Goal: Task Accomplishment & Management: Complete application form

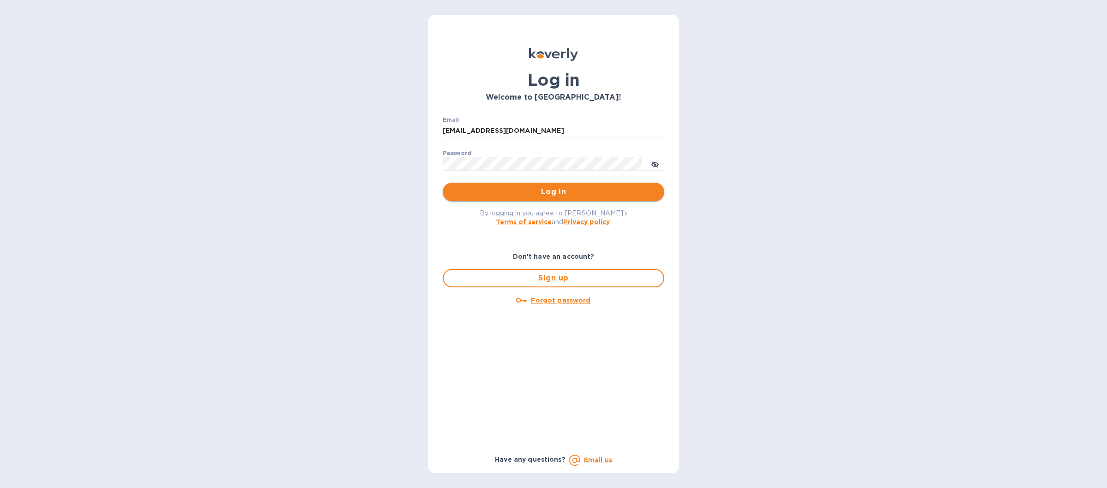
click at [465, 191] on span "Log in" at bounding box center [553, 191] width 207 height 11
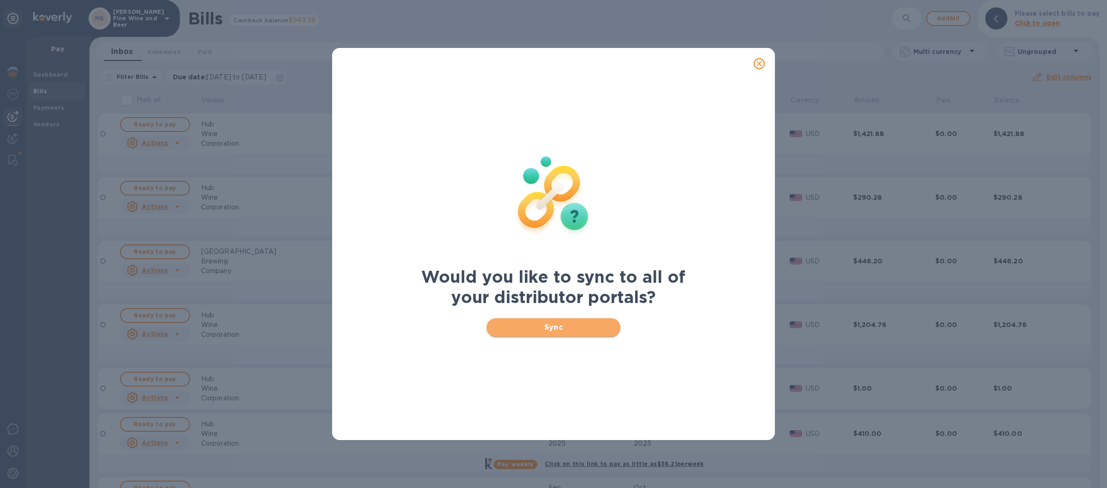
click at [511, 326] on span "Sync" at bounding box center [553, 327] width 119 height 11
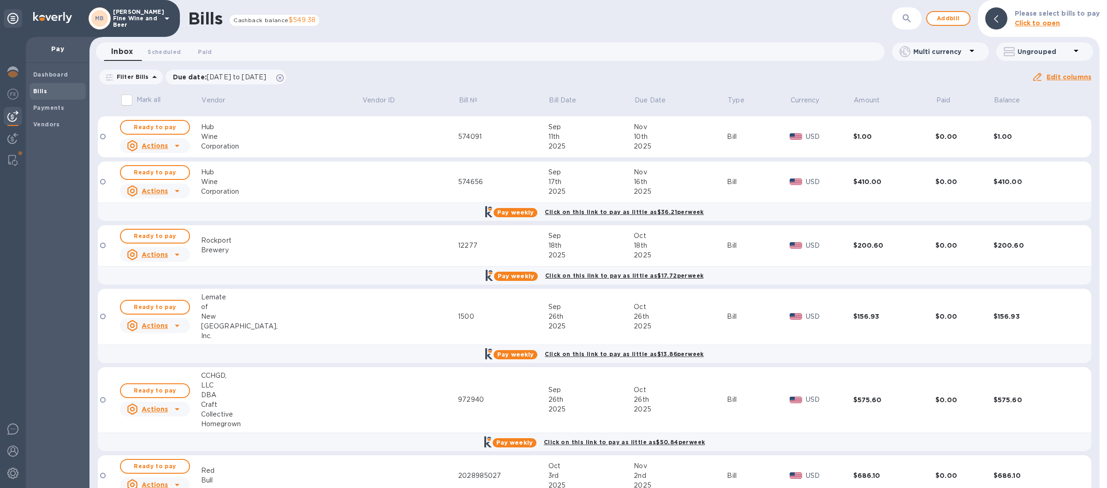
scroll to position [292, 0]
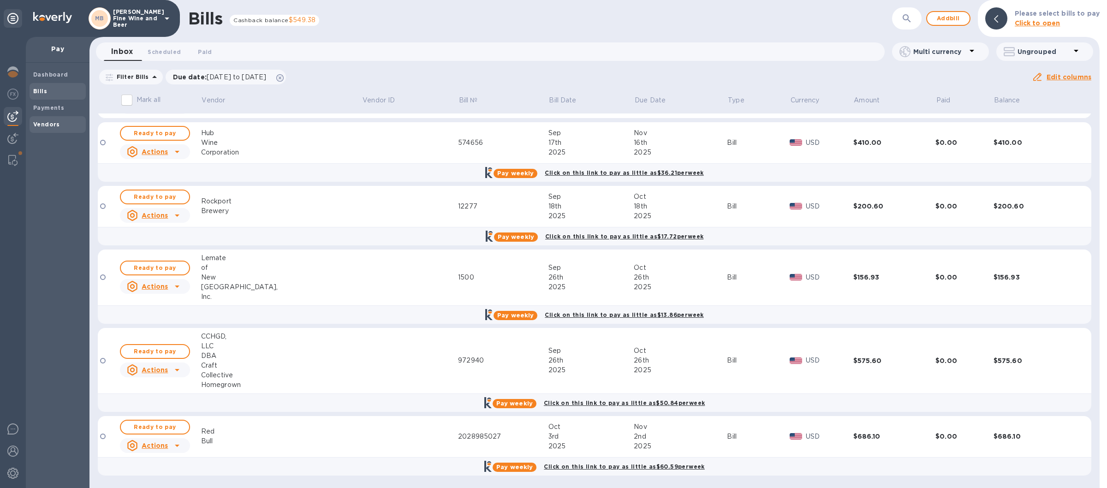
click at [40, 125] on b "Vendors" at bounding box center [46, 124] width 27 height 7
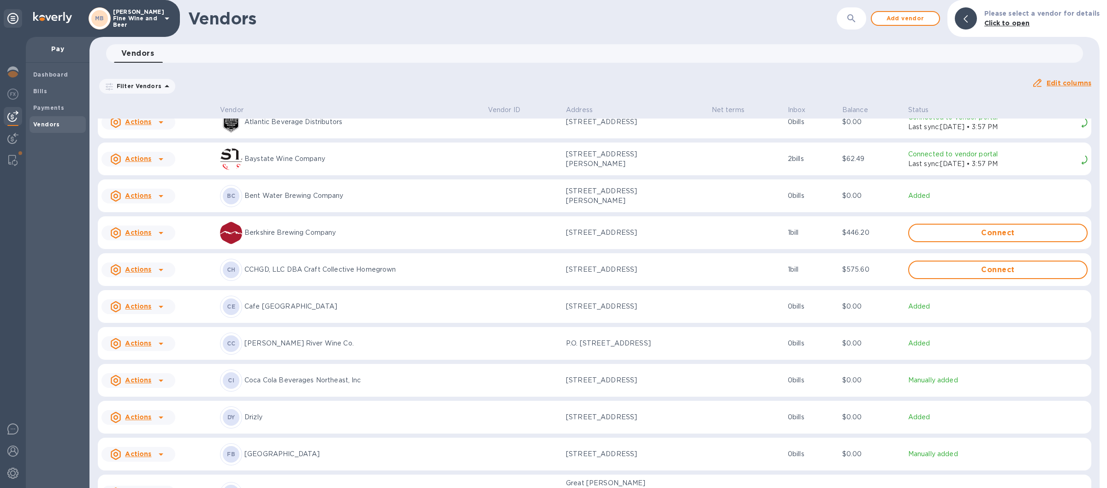
scroll to position [162, 0]
click at [271, 236] on p "Berkshire Brewing Company" at bounding box center [362, 231] width 236 height 10
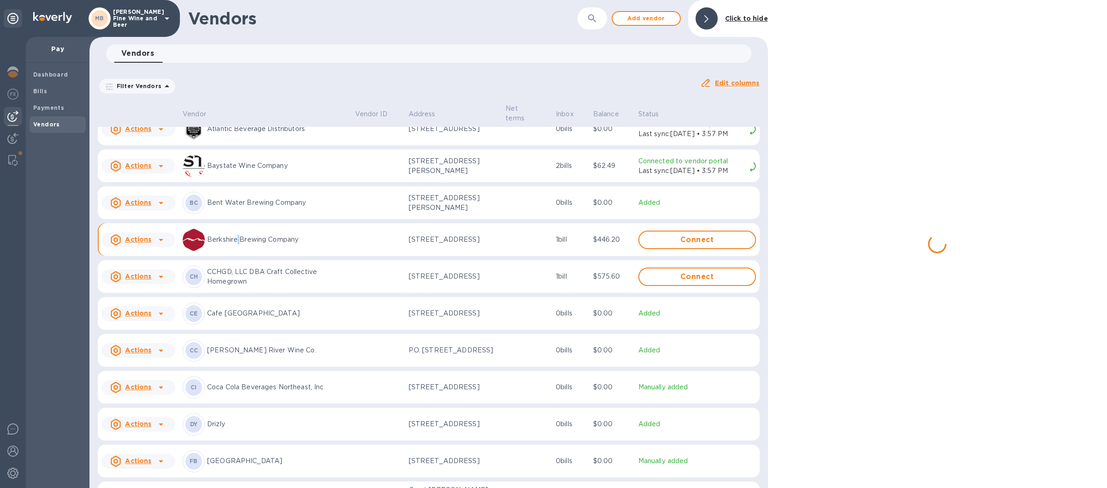
scroll to position [170, 0]
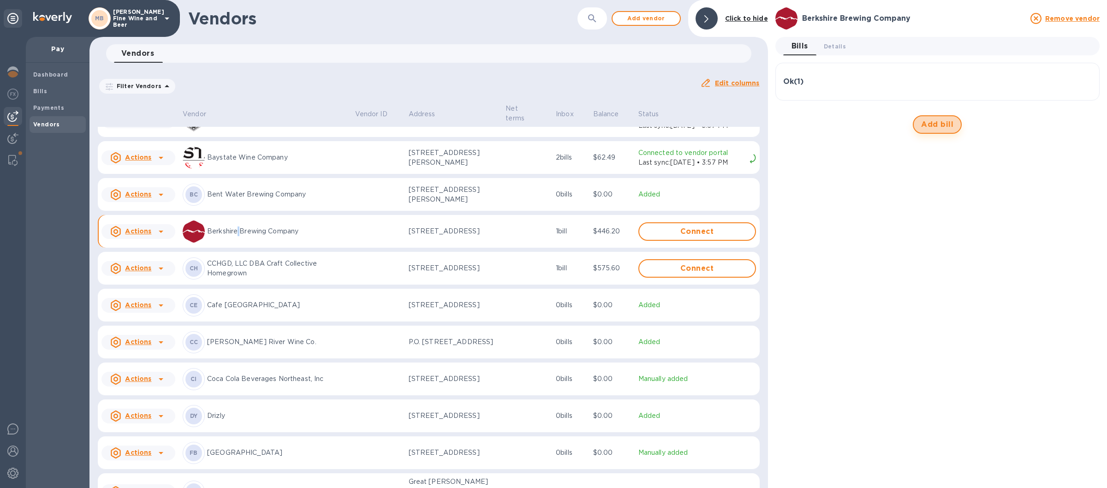
click at [941, 126] on span "Add bill" at bounding box center [937, 124] width 32 height 11
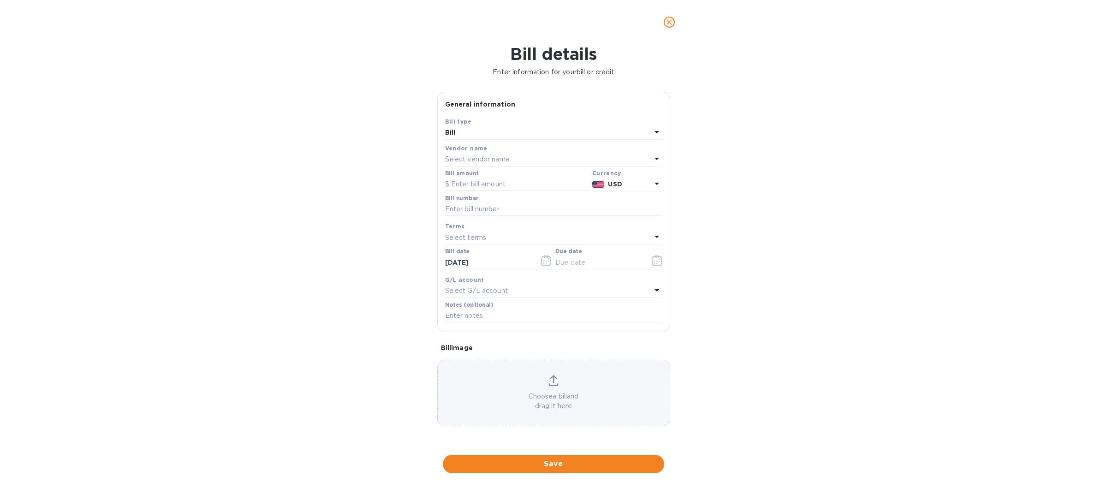
type input "[DATE]"
click at [472, 185] on input "text" at bounding box center [516, 185] width 143 height 14
click at [480, 188] on input "text" at bounding box center [516, 185] width 143 height 14
type input "388.10"
click at [451, 213] on input "text" at bounding box center [553, 210] width 217 height 14
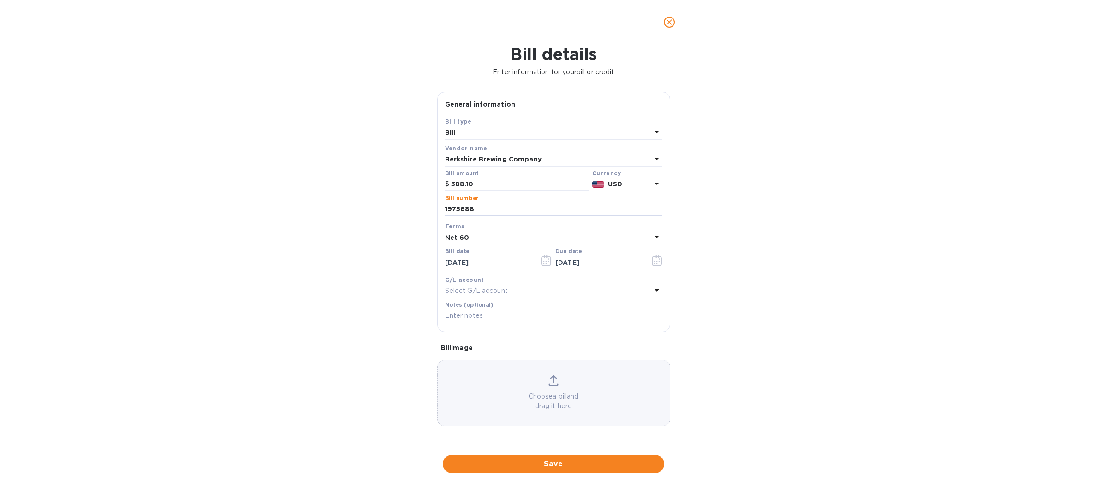
type input "1975688"
click at [548, 263] on icon "button" at bounding box center [546, 260] width 11 height 11
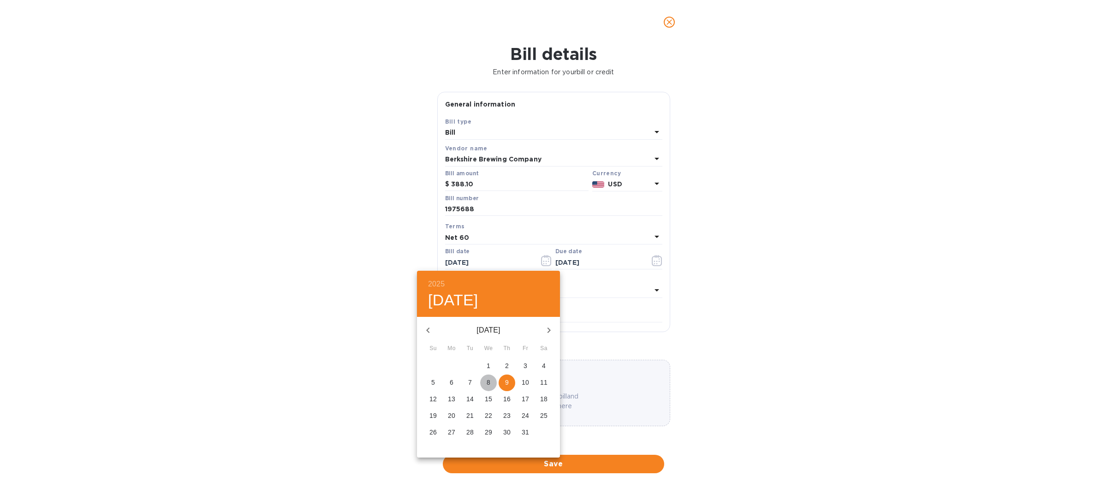
click at [488, 380] on p "8" at bounding box center [489, 382] width 4 height 9
type input "[DATE]"
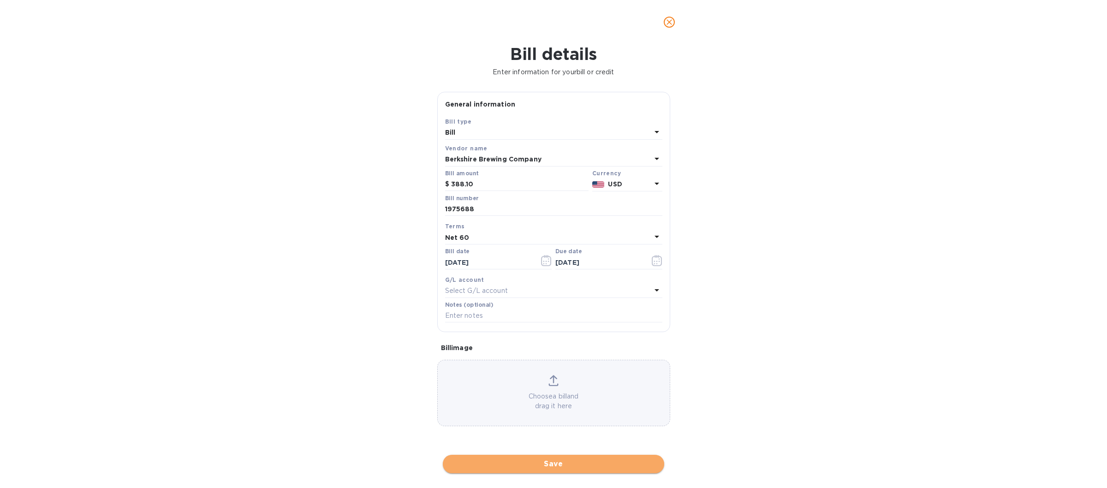
click at [525, 463] on span "Save" at bounding box center [553, 464] width 207 height 11
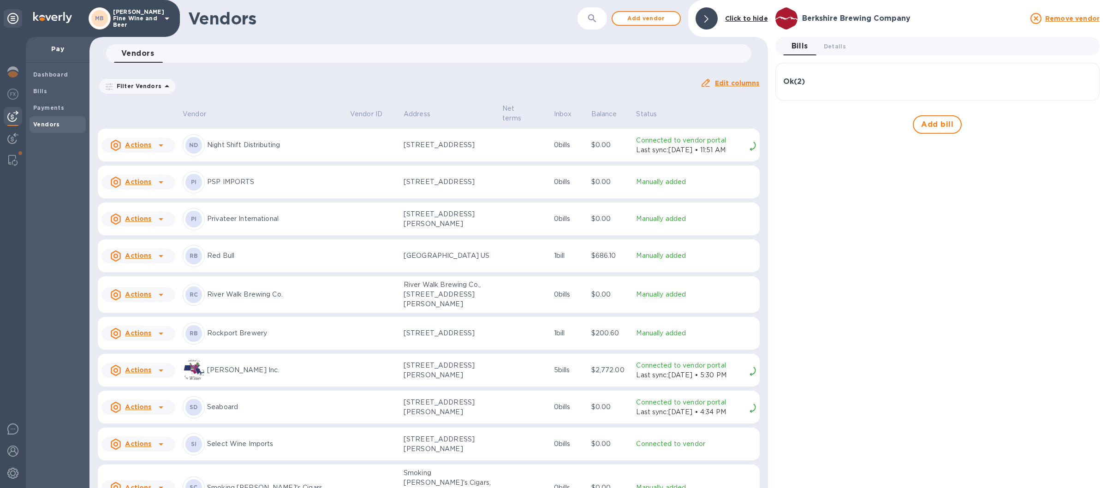
scroll to position [1329, 0]
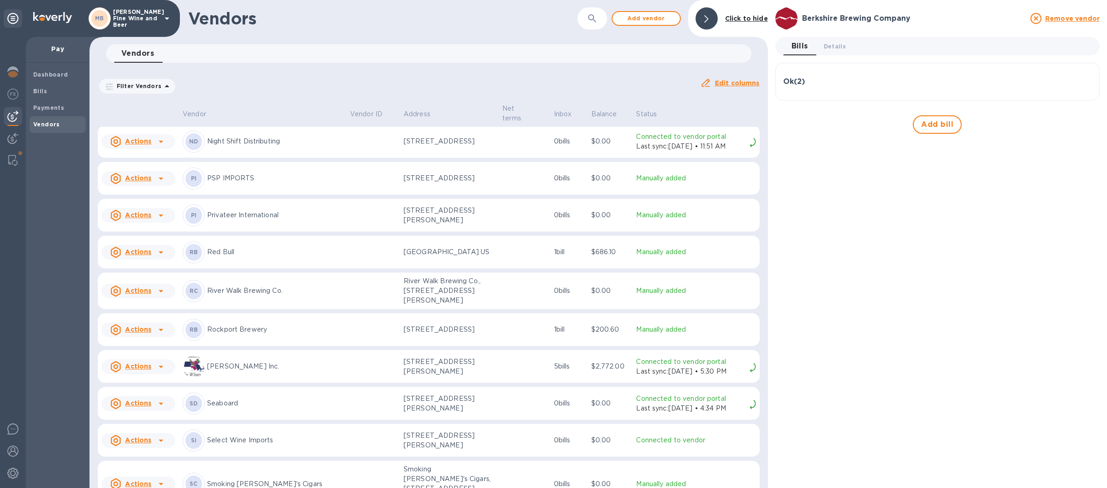
click at [236, 334] on p "Rockport Brewery" at bounding box center [275, 330] width 136 height 10
click at [940, 123] on span "Add bill" at bounding box center [937, 124] width 32 height 11
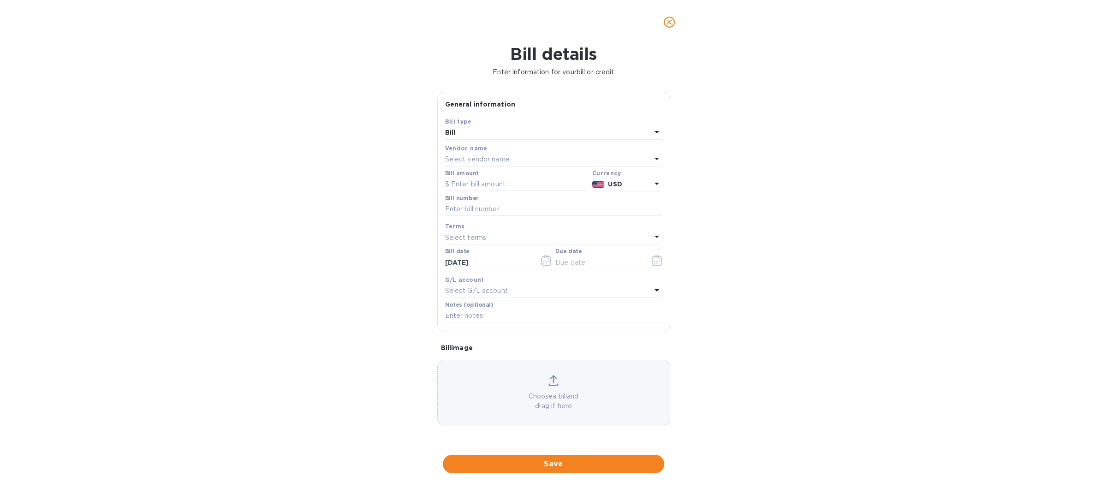
type input "[DATE]"
click at [472, 184] on input "text" at bounding box center [516, 185] width 143 height 14
type input "356.00"
drag, startPoint x: 473, startPoint y: 206, endPoint x: 542, endPoint y: 216, distance: 70.3
click at [475, 207] on input "text" at bounding box center [553, 210] width 217 height 14
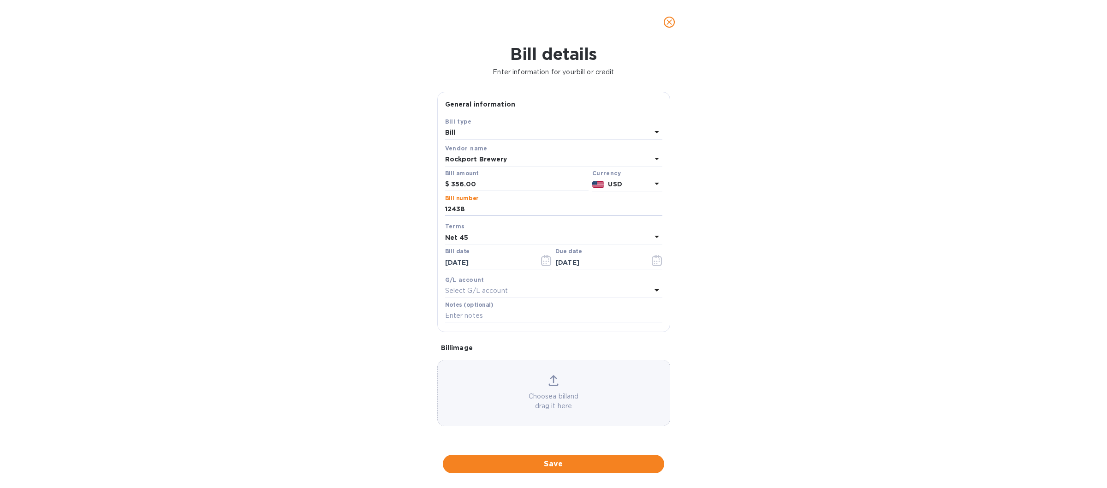
type input "12438"
click at [654, 237] on icon at bounding box center [656, 236] width 11 height 11
click at [460, 292] on p "Net 30" at bounding box center [550, 291] width 195 height 10
type input "[DATE]"
click at [530, 460] on span "Save" at bounding box center [553, 464] width 207 height 11
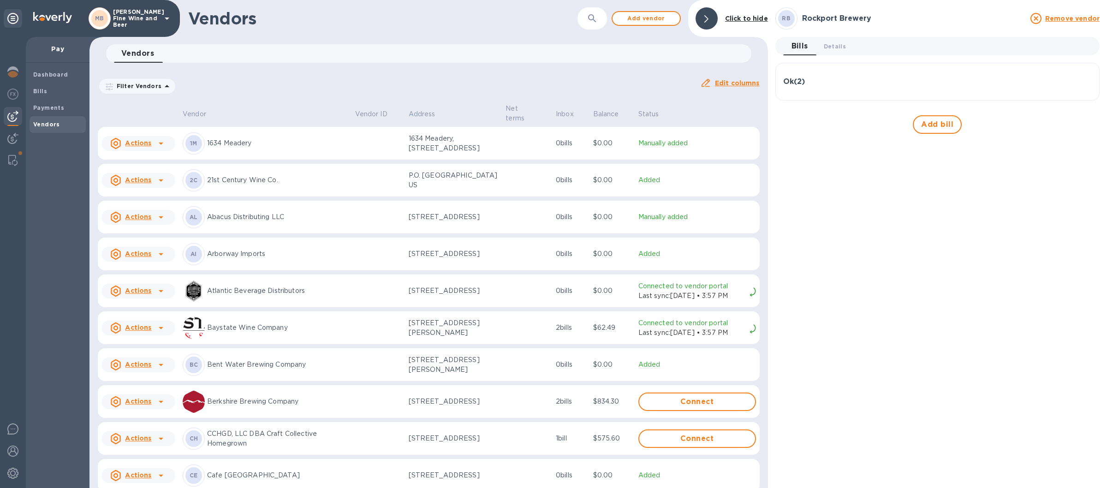
click at [277, 148] on p "1634 Meadery" at bounding box center [277, 143] width 141 height 10
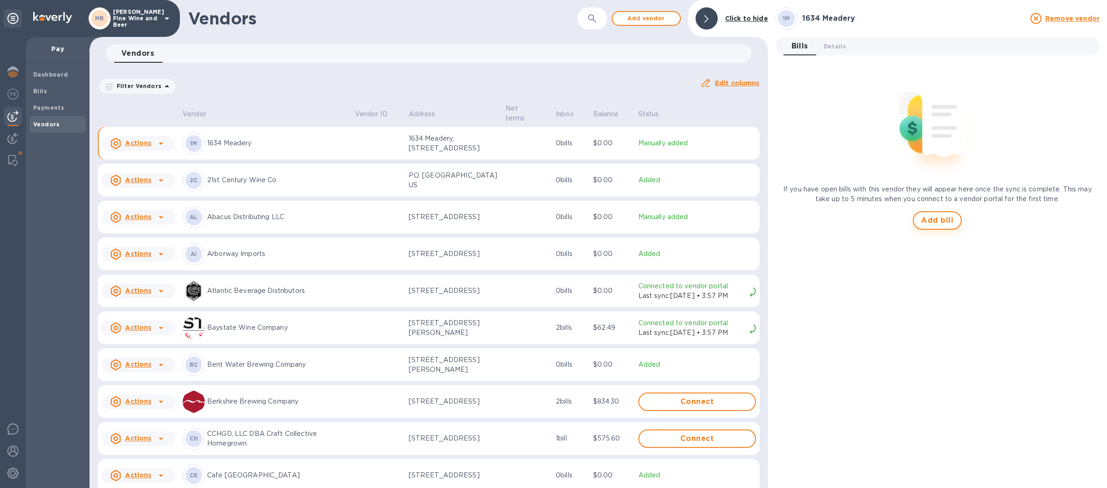
click at [929, 219] on span "Add bill" at bounding box center [937, 220] width 32 height 11
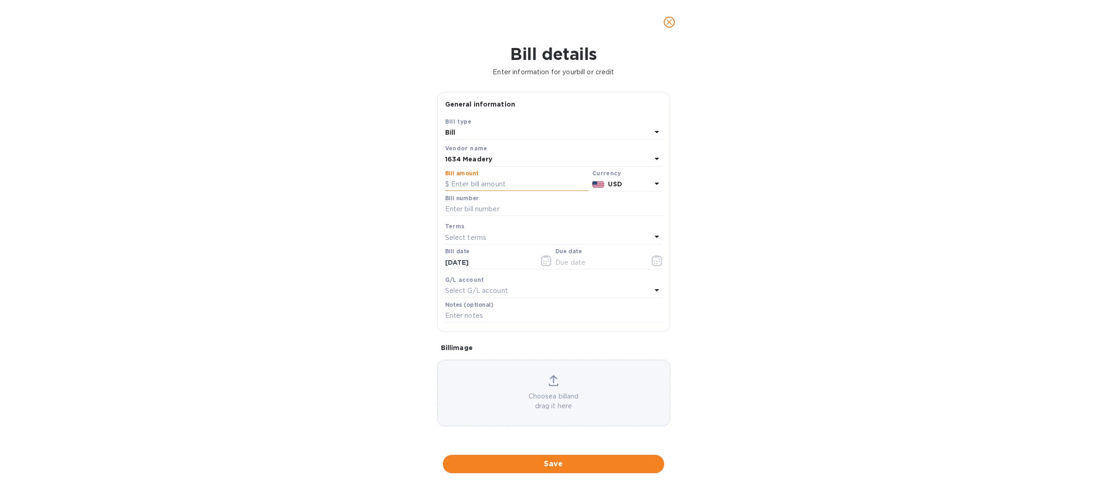
click at [478, 180] on input "text" at bounding box center [516, 185] width 143 height 14
type input "625.80"
click at [452, 210] on input "text" at bounding box center [553, 210] width 217 height 14
type input "3759"
click at [657, 237] on icon at bounding box center [656, 236] width 11 height 11
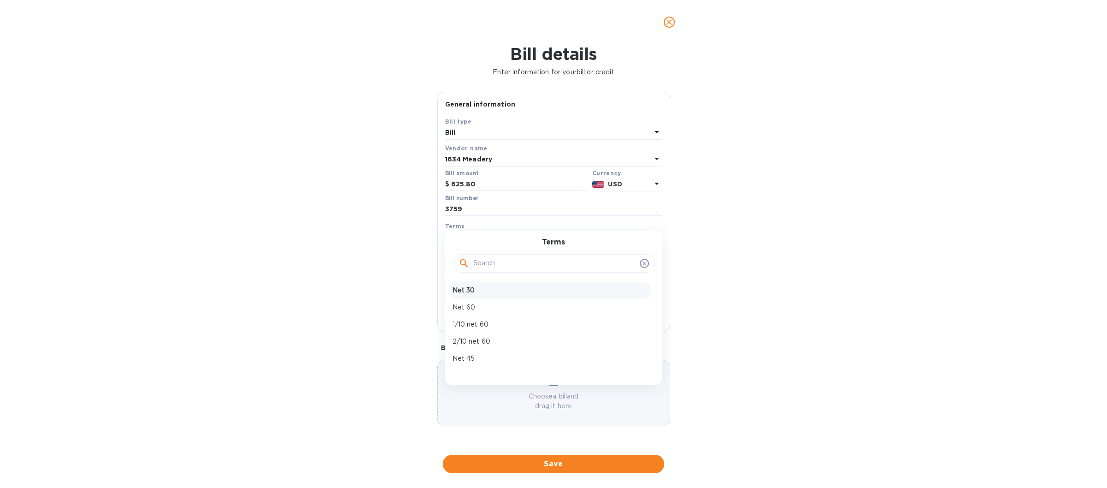
click at [488, 288] on p "Net 30" at bounding box center [550, 291] width 195 height 10
type input "[DATE]"
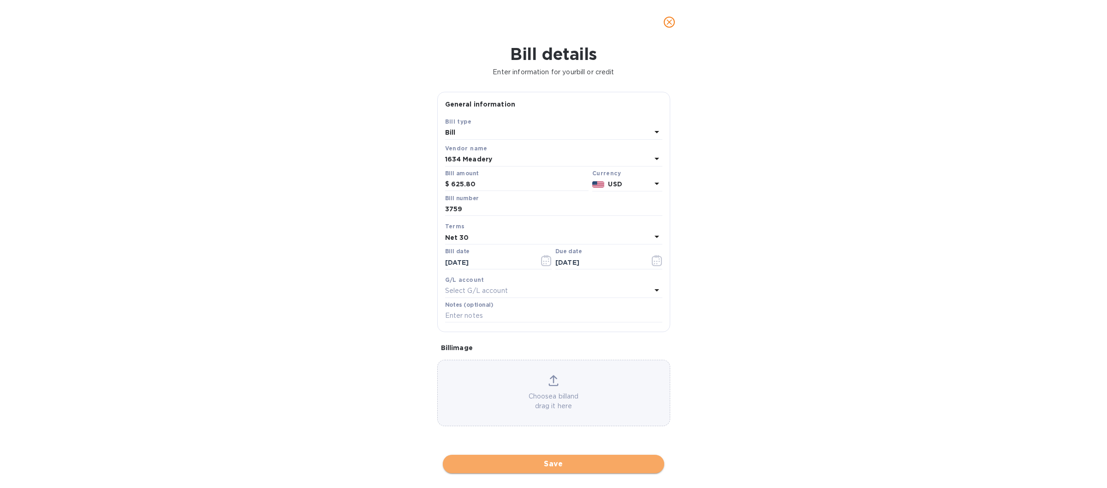
click at [530, 458] on button "Save" at bounding box center [553, 464] width 221 height 18
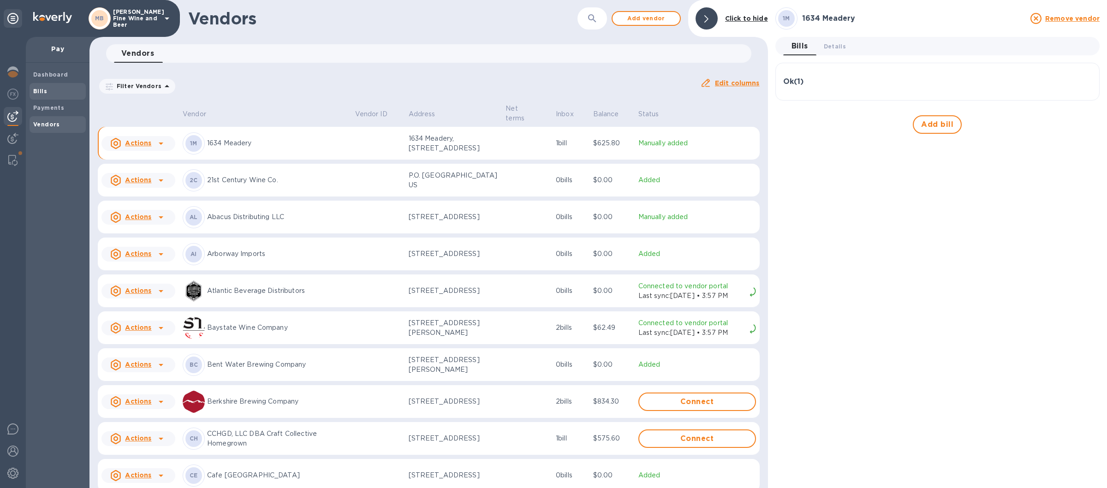
click at [44, 89] on b "Bills" at bounding box center [40, 91] width 14 height 7
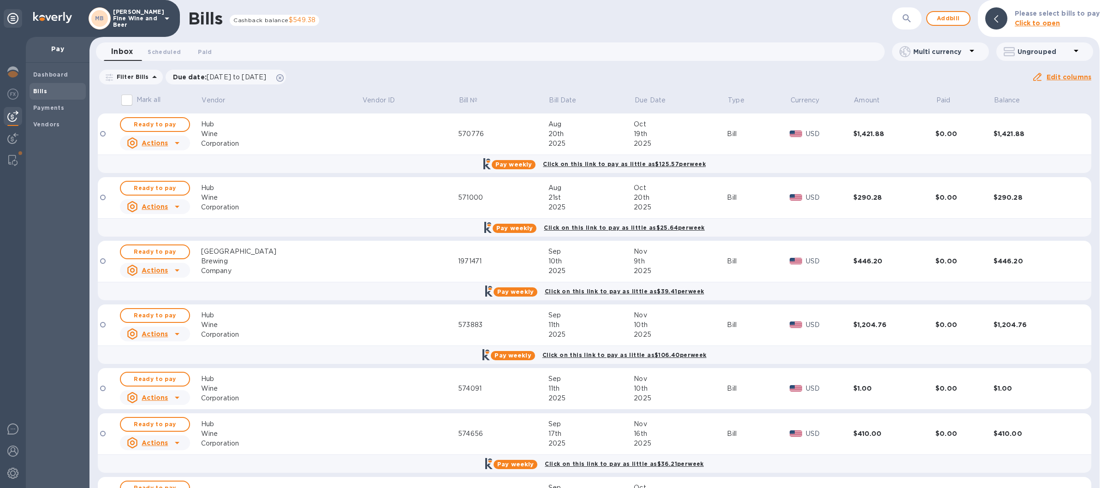
drag, startPoint x: 169, startPoint y: 21, endPoint x: 174, endPoint y: 18, distance: 5.8
click at [174, 18] on div "MB [PERSON_NAME] Fine Wine and Beer" at bounding box center [90, 18] width 180 height 37
click at [166, 15] on icon at bounding box center [166, 18] width 11 height 11
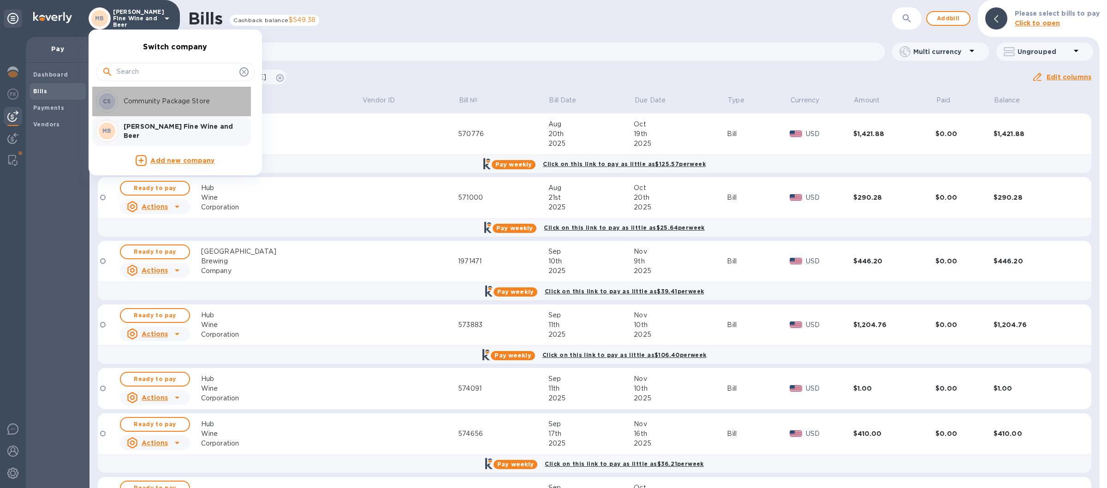
click at [176, 104] on p "Community Package Store" at bounding box center [182, 101] width 116 height 10
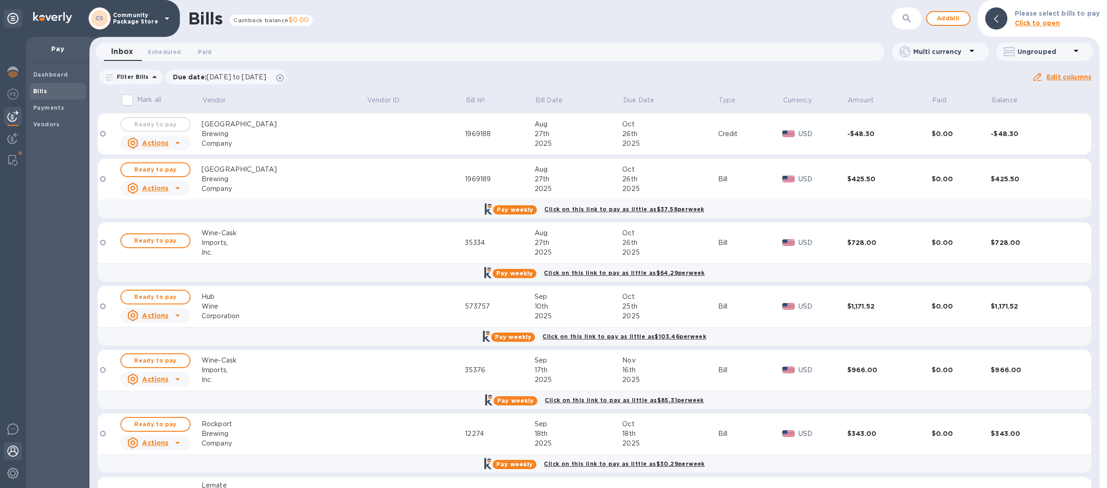
click at [9, 448] on img at bounding box center [12, 451] width 11 height 11
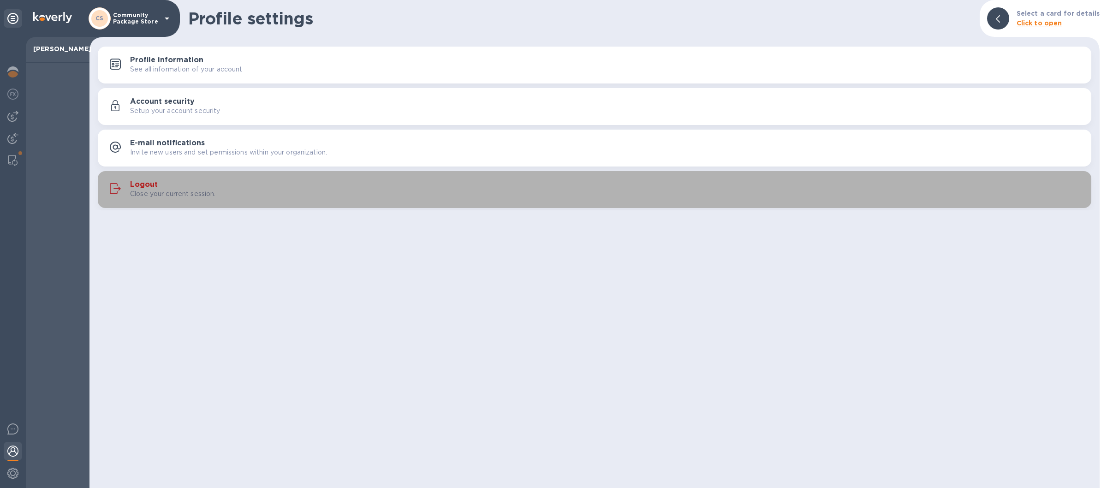
click at [444, 188] on div "Logout Close your current session." at bounding box center [607, 189] width 954 height 18
